Goal: Complete application form

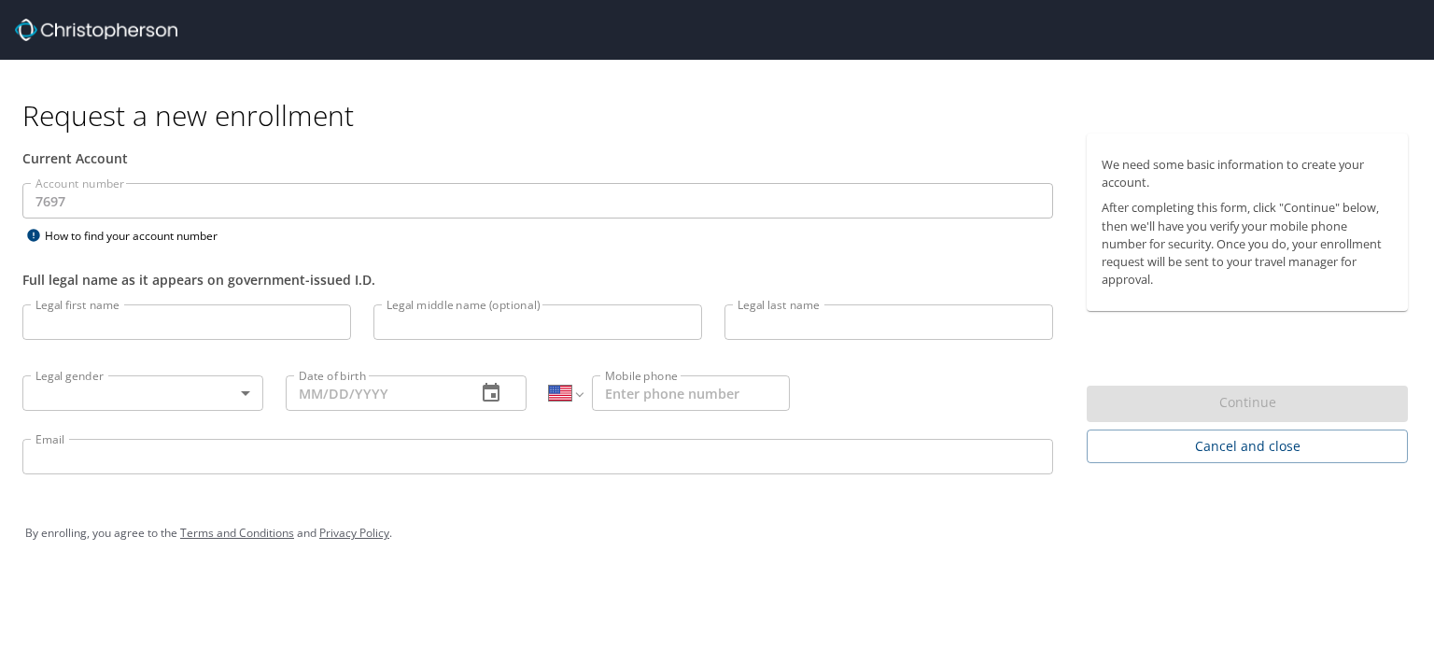
select select "US"
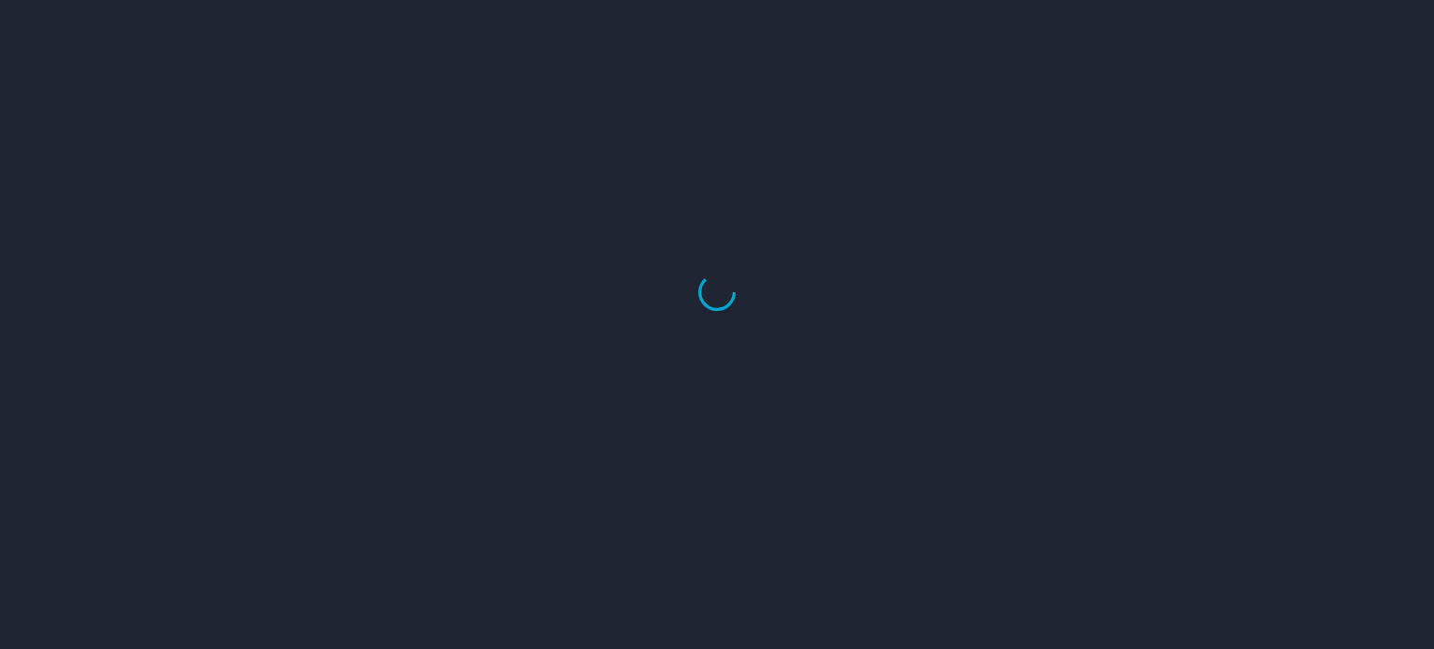
select select "US"
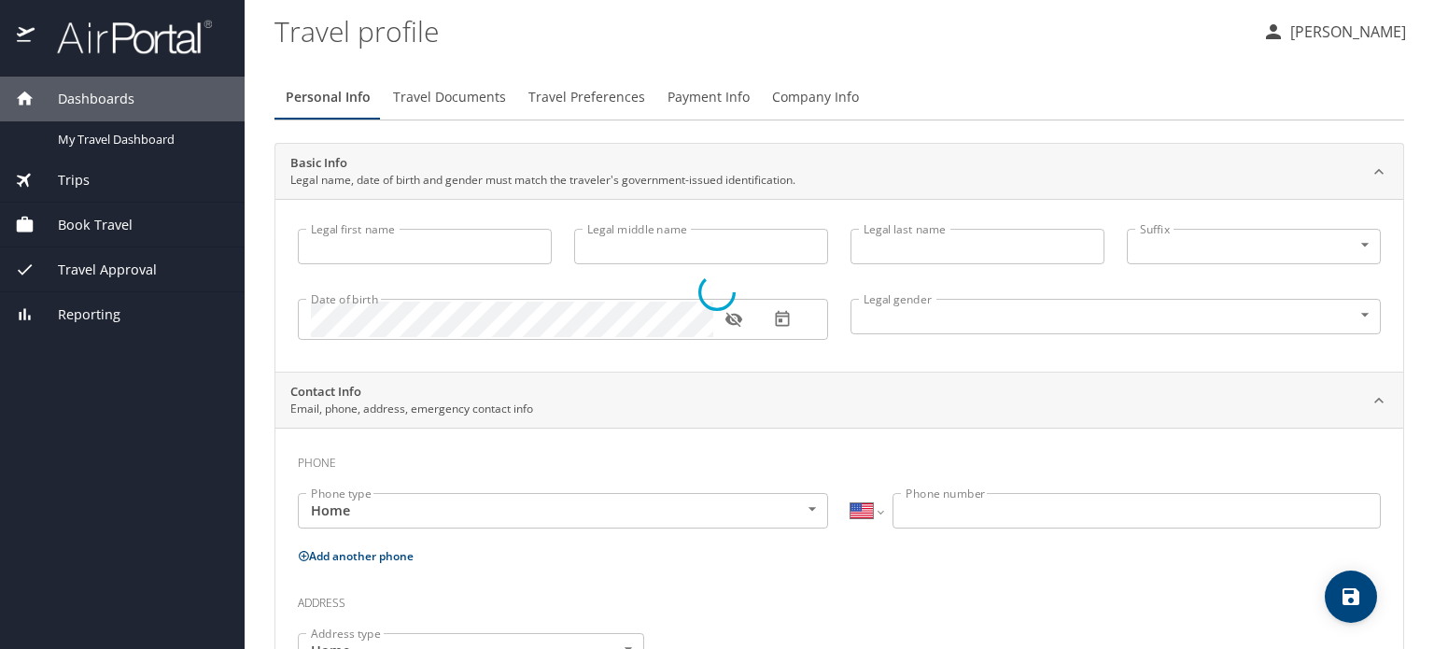
type input "Ashley"
type input "Autumn"
type input "Hostetter"
type input "Female"
type input "Tim"
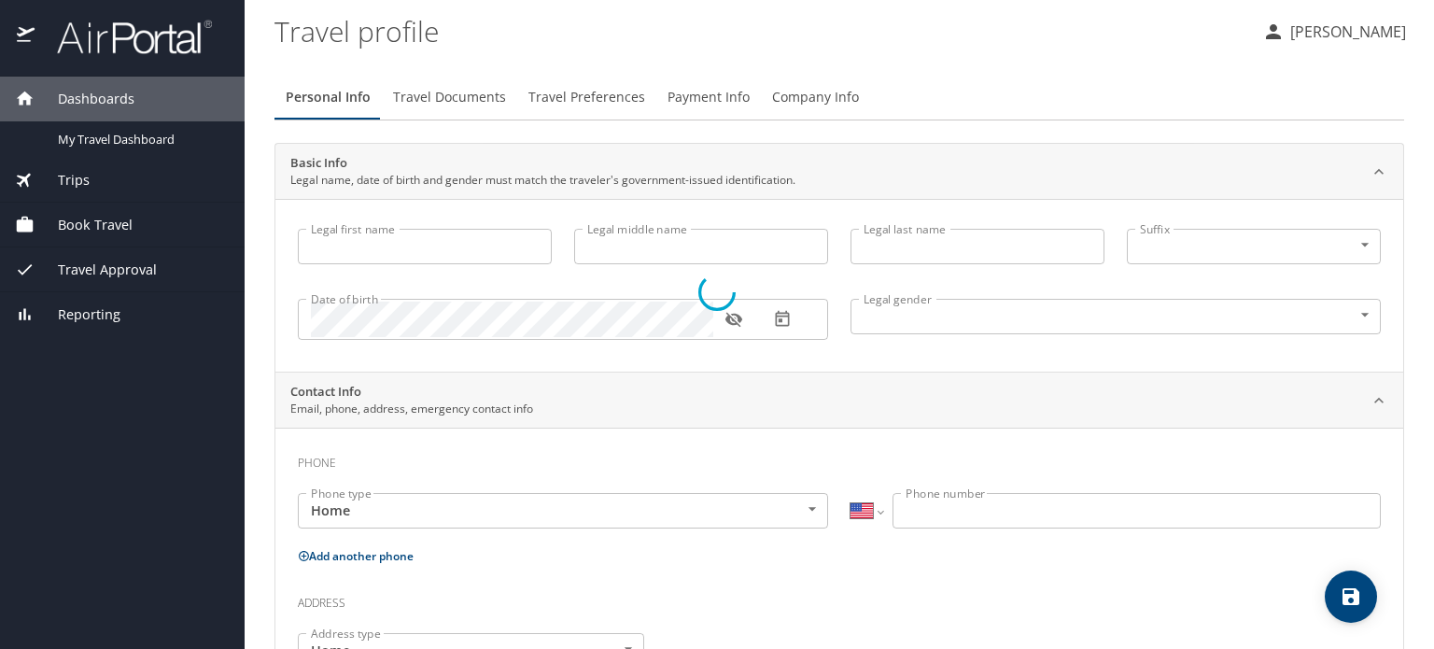
type input "Hostetter"
type input "(480) 710-3006"
type input "tim.hostetter@motorolasolutions.com"
select select "US"
